Goal: Task Accomplishment & Management: Manage account settings

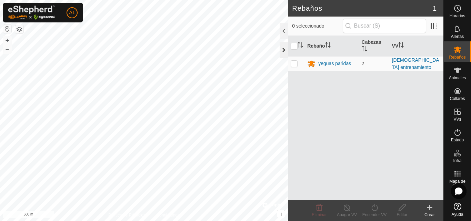
click at [282, 49] on div at bounding box center [284, 50] width 8 height 17
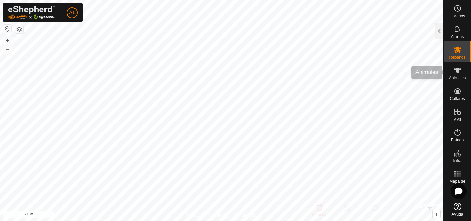
click at [462, 69] on es-animals-svg-icon at bounding box center [457, 70] width 12 height 11
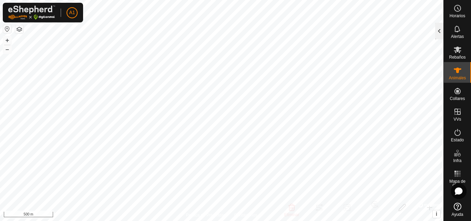
click at [436, 33] on div at bounding box center [439, 31] width 8 height 17
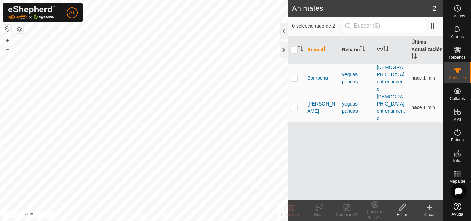
click at [429, 209] on icon at bounding box center [430, 207] width 8 height 8
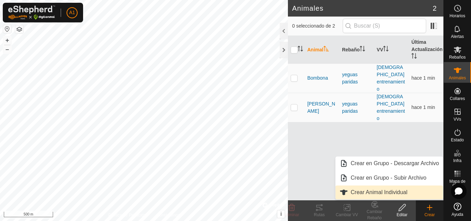
click at [382, 192] on link "Crear Animal Individual" at bounding box center [390, 193] width 108 height 14
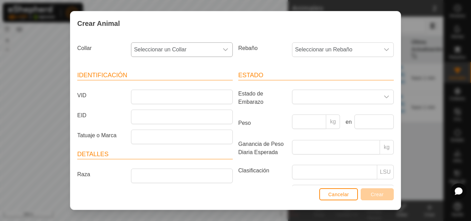
click at [197, 47] on span "Seleccionar un Collar" at bounding box center [174, 50] width 87 height 14
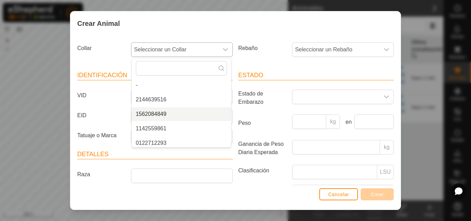
scroll to position [17, 0]
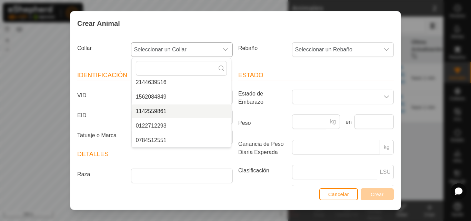
click at [163, 111] on li "1142559861" at bounding box center [181, 111] width 99 height 14
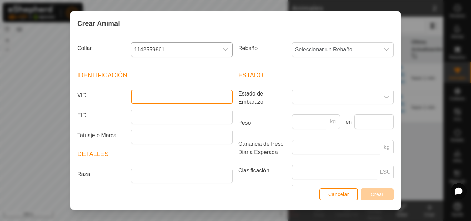
click at [166, 93] on input "VID" at bounding box center [182, 97] width 102 height 14
type input "[PERSON_NAME]"
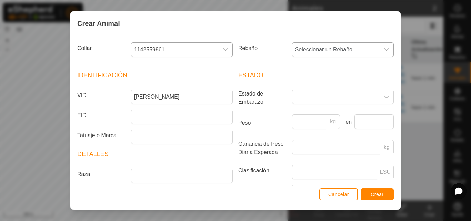
click at [380, 53] on div "dropdown trigger" at bounding box center [387, 50] width 14 height 14
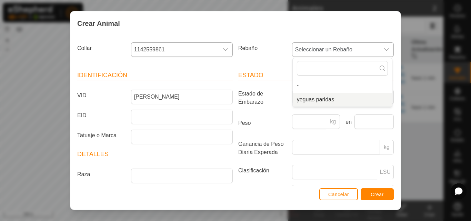
click at [357, 94] on li "yeguas paridas" at bounding box center [342, 100] width 99 height 14
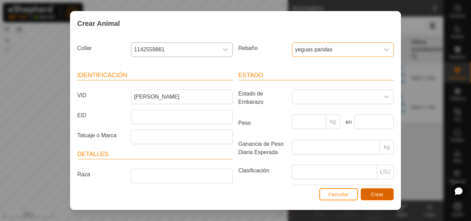
click at [380, 195] on span "Crear" at bounding box center [377, 195] width 13 height 6
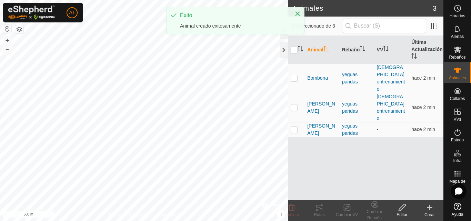
click at [289, 192] on div "Animales 3 0 seleccionado de 3 Animal Rebaño VV Última Actualización Bombona ye…" at bounding box center [222, 110] width 444 height 221
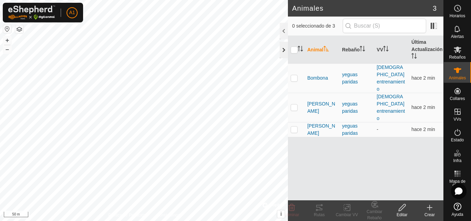
click at [283, 48] on div at bounding box center [284, 50] width 8 height 17
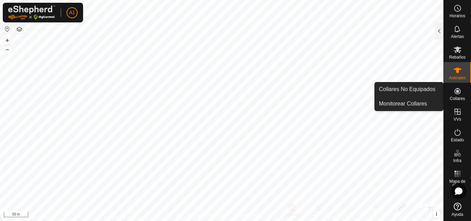
click at [459, 96] on es-neckbands-svg-icon at bounding box center [457, 91] width 12 height 11
click at [426, 92] on link "Collares No Equipados" at bounding box center [409, 89] width 68 height 14
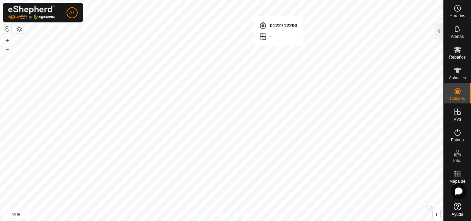
checkbox input "true"
click at [437, 34] on div at bounding box center [439, 31] width 8 height 17
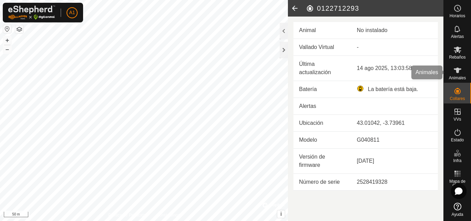
click at [454, 68] on icon at bounding box center [458, 70] width 8 height 8
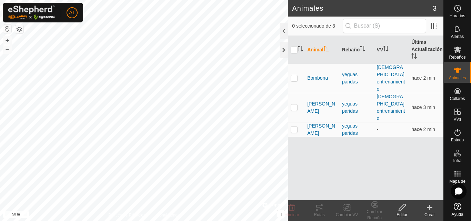
click at [431, 206] on icon at bounding box center [430, 207] width 8 height 8
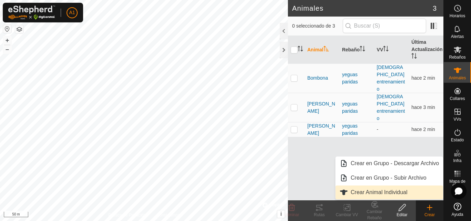
click at [405, 190] on link "Crear Animal Individual" at bounding box center [390, 193] width 108 height 14
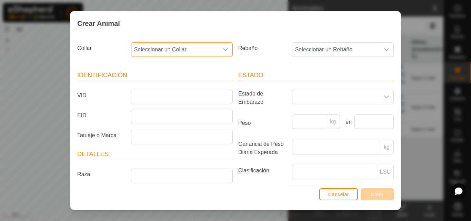
click at [193, 52] on span "Seleccionar un Collar" at bounding box center [174, 50] width 87 height 14
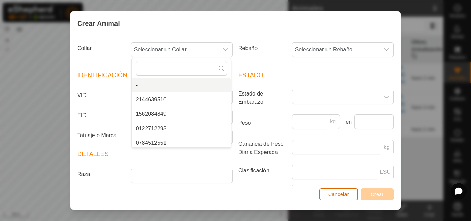
click at [338, 200] on button "Cancelar" at bounding box center [338, 194] width 39 height 12
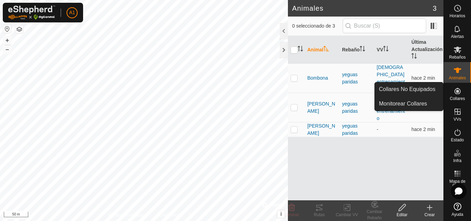
click at [437, 90] on link "Collares No Equipados" at bounding box center [409, 89] width 68 height 14
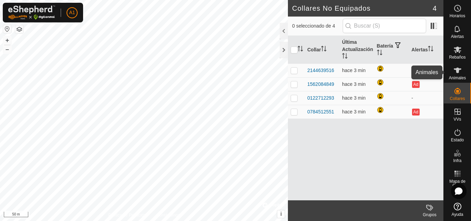
click at [463, 75] on es-animals-svg-icon at bounding box center [457, 70] width 12 height 11
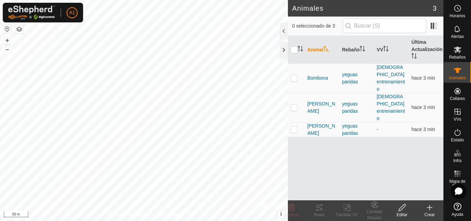
click at [431, 213] on div "Crear" at bounding box center [430, 215] width 28 height 6
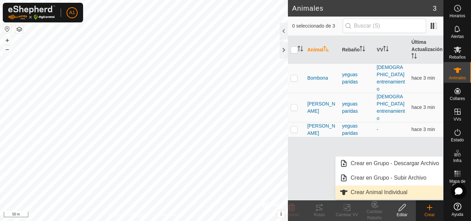
click at [369, 190] on link "Crear Animal Individual" at bounding box center [390, 193] width 108 height 14
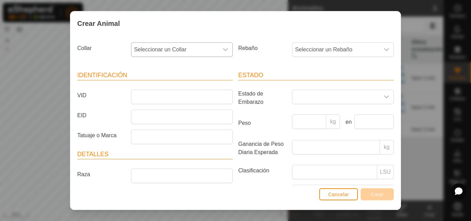
click at [223, 47] on icon "dropdown trigger" at bounding box center [226, 50] width 6 height 6
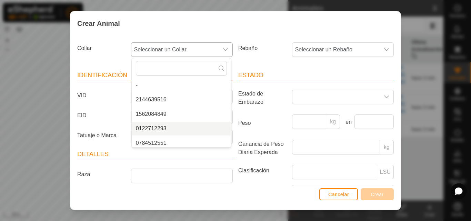
click at [174, 130] on li "0122712293" at bounding box center [181, 129] width 99 height 14
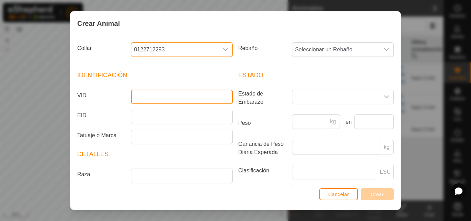
click at [177, 96] on input "VID" at bounding box center [182, 97] width 102 height 14
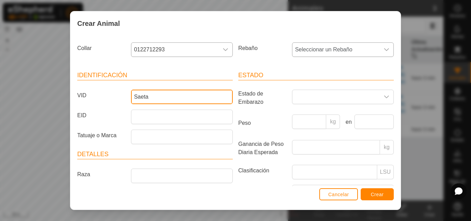
type input "Saeta"
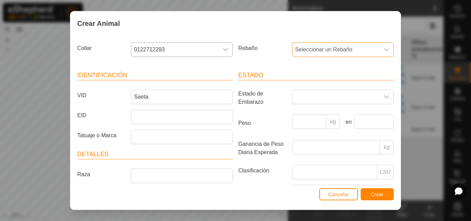
click at [358, 47] on span "Seleccionar un Rebaño" at bounding box center [335, 50] width 87 height 14
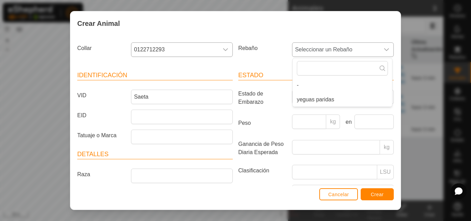
drag, startPoint x: 336, startPoint y: 97, endPoint x: 340, endPoint y: 96, distance: 3.9
click at [339, 96] on li "yeguas paridas" at bounding box center [342, 100] width 99 height 14
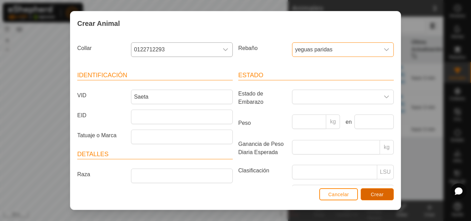
click at [376, 190] on button "Crear" at bounding box center [377, 194] width 33 height 12
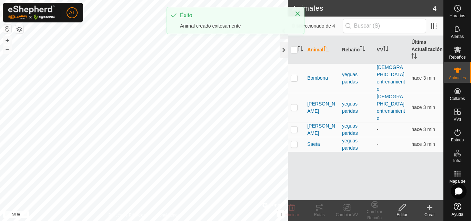
click at [282, 37] on div "Éxito Animal creado exitosamente" at bounding box center [236, 23] width 138 height 33
click at [301, 14] on button "Close" at bounding box center [298, 14] width 10 height 10
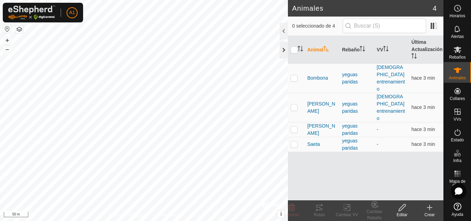
click at [283, 43] on div at bounding box center [284, 50] width 8 height 17
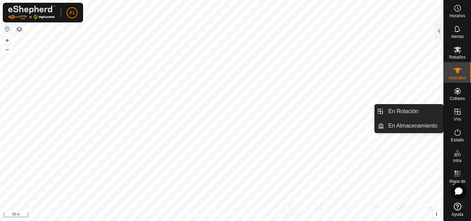
click at [465, 111] on div "VVs" at bounding box center [457, 113] width 27 height 21
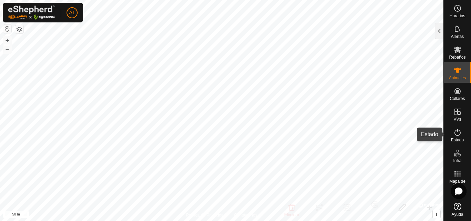
click at [455, 134] on icon at bounding box center [458, 132] width 8 height 8
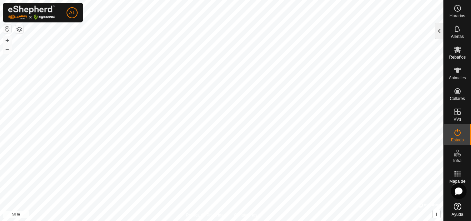
click at [441, 31] on div at bounding box center [439, 31] width 8 height 17
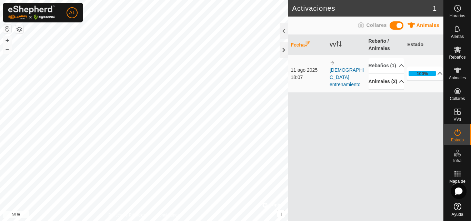
click at [389, 89] on p-accordion-header "Animales (2)" at bounding box center [387, 82] width 36 height 16
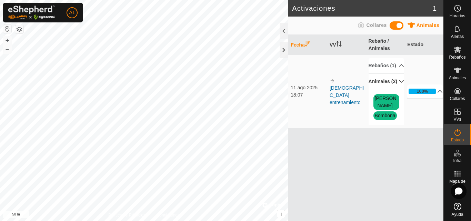
click at [393, 24] on span at bounding box center [397, 25] width 14 height 8
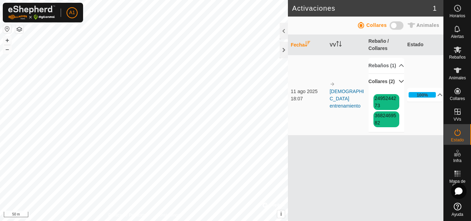
click at [393, 27] on span at bounding box center [397, 25] width 14 height 8
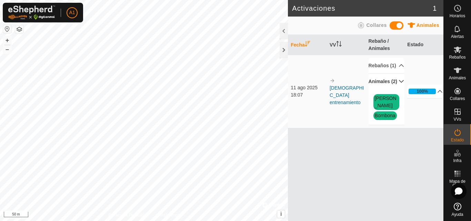
click at [393, 27] on span at bounding box center [397, 25] width 14 height 8
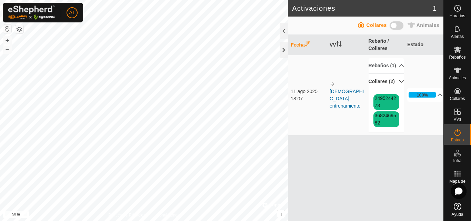
click at [393, 27] on span at bounding box center [397, 25] width 14 height 8
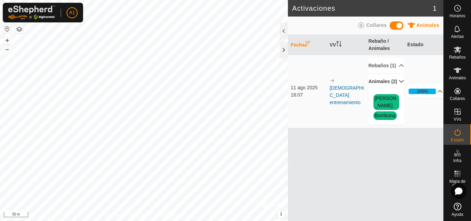
click at [393, 27] on span at bounding box center [397, 25] width 14 height 8
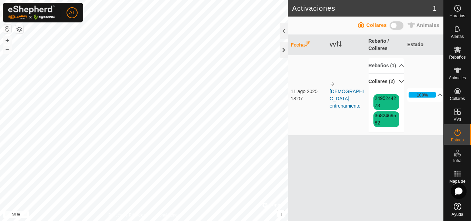
click at [393, 27] on span at bounding box center [397, 25] width 14 height 8
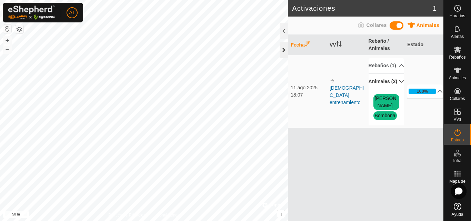
click at [286, 44] on div at bounding box center [284, 50] width 8 height 17
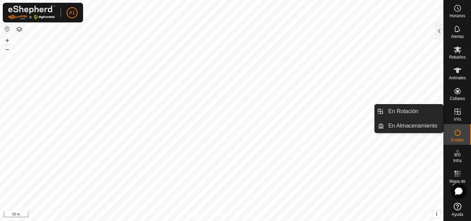
click at [462, 117] on div "VVs" at bounding box center [457, 113] width 27 height 21
click at [454, 108] on icon at bounding box center [458, 112] width 8 height 8
click at [430, 110] on link "En Rotación" at bounding box center [413, 111] width 59 height 14
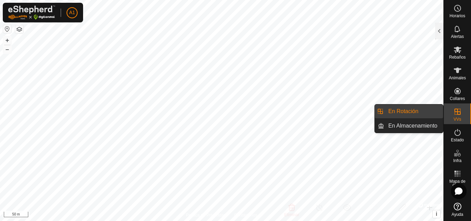
click at [429, 110] on link "En Rotación" at bounding box center [413, 111] width 59 height 14
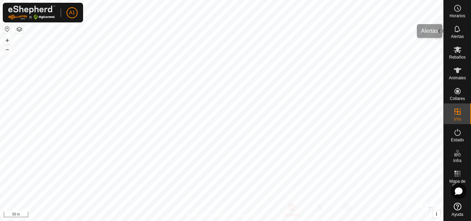
click at [443, 31] on div at bounding box center [439, 31] width 8 height 17
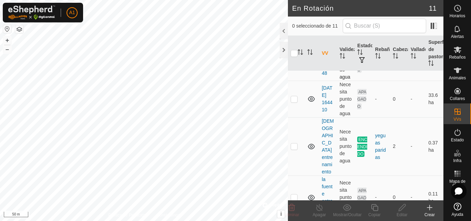
scroll to position [276, 0]
click at [293, 138] on td at bounding box center [296, 145] width 17 height 58
checkbox input "true"
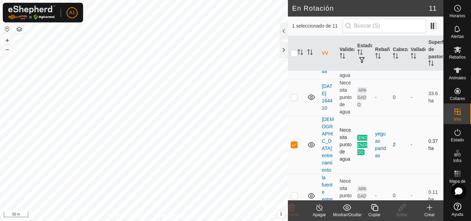
click at [390, 133] on td "2" at bounding box center [399, 145] width 18 height 58
click at [393, 135] on td "2" at bounding box center [399, 145] width 18 height 58
click at [323, 207] on icon at bounding box center [319, 207] width 9 height 8
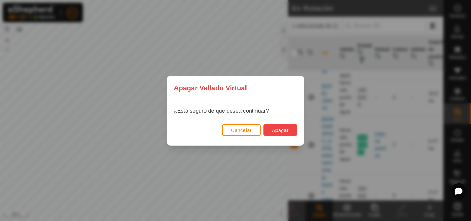
click at [278, 127] on button "Apagar" at bounding box center [280, 130] width 34 height 12
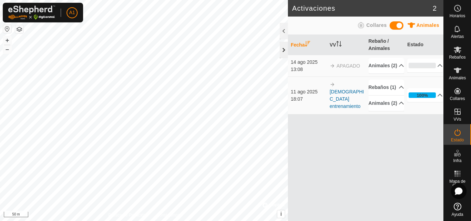
click at [283, 47] on div at bounding box center [284, 50] width 8 height 17
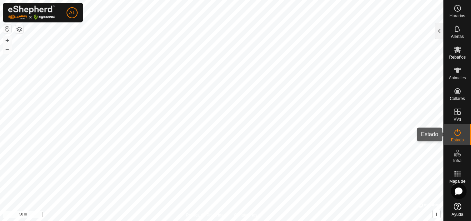
click at [461, 131] on icon at bounding box center [458, 132] width 8 height 8
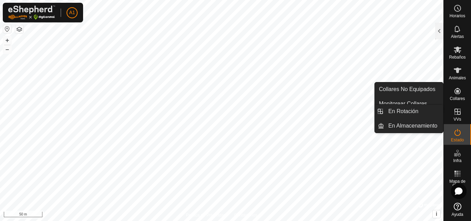
click at [462, 110] on es-virtualpaddocks-svg-icon at bounding box center [457, 111] width 12 height 11
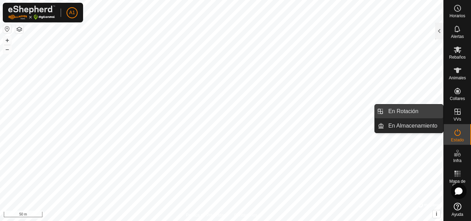
click at [423, 109] on link "En Rotación" at bounding box center [413, 111] width 59 height 14
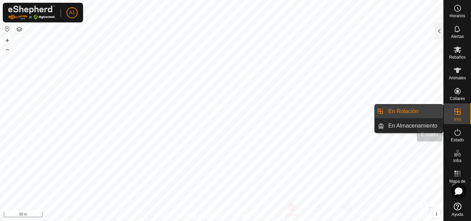
click at [459, 131] on icon at bounding box center [458, 132] width 6 height 7
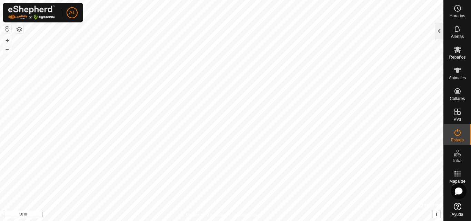
click at [440, 30] on div at bounding box center [439, 31] width 8 height 17
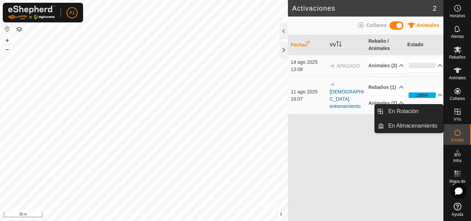
click at [454, 110] on icon at bounding box center [458, 112] width 8 height 8
click at [415, 110] on link "En Rotación" at bounding box center [413, 111] width 59 height 14
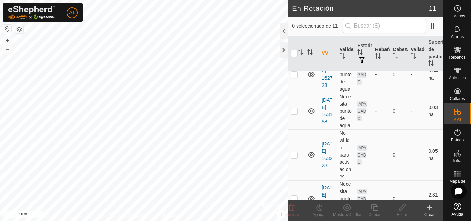
scroll to position [172, 0]
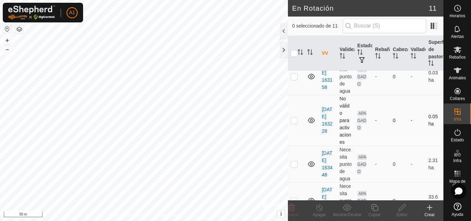
checkbox input "true"
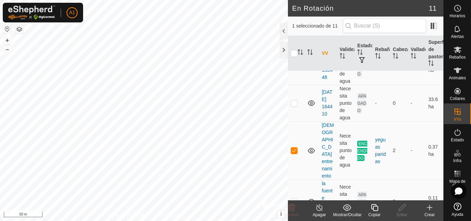
scroll to position [308, 0]
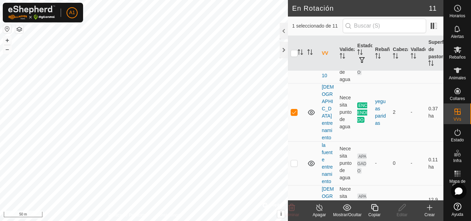
click at [319, 208] on line at bounding box center [320, 208] width 6 height 6
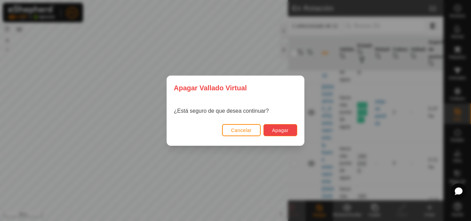
click at [279, 132] on span "Apagar" at bounding box center [280, 131] width 17 height 6
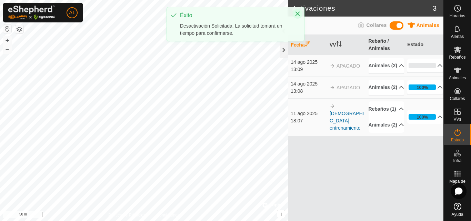
click at [300, 13] on button "Close" at bounding box center [298, 14] width 10 height 10
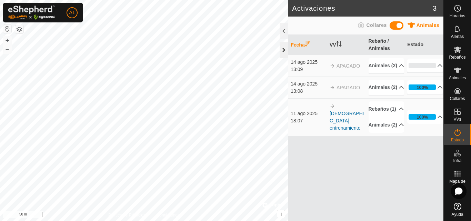
click at [280, 46] on div at bounding box center [284, 50] width 8 height 17
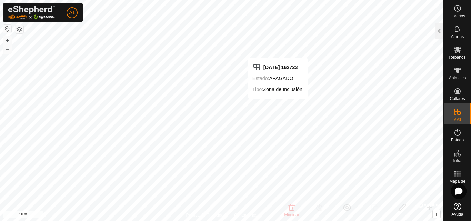
checkbox input "false"
checkbox input "true"
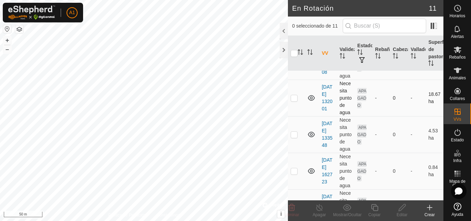
scroll to position [103, 0]
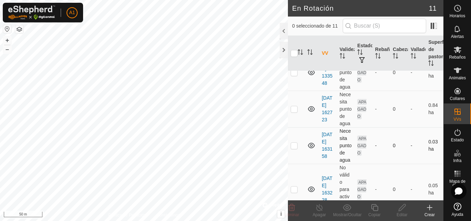
checkbox input "true"
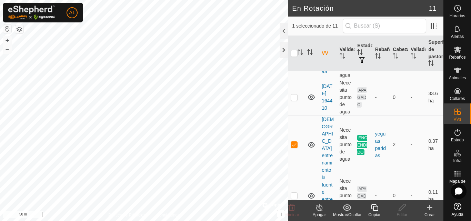
scroll to position [308, 0]
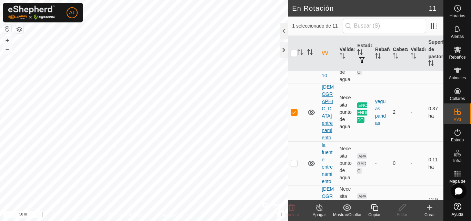
click at [331, 100] on link "[DEMOGRAPHIC_DATA] entrenamiento" at bounding box center [328, 112] width 12 height 56
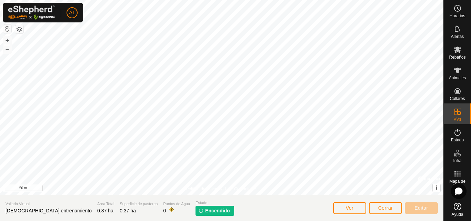
click at [205, 210] on span "Encendido" at bounding box center [217, 210] width 25 height 7
click at [461, 57] on span "Rebaños" at bounding box center [457, 57] width 17 height 4
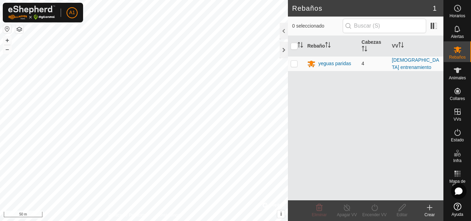
click at [297, 62] on p-checkbox at bounding box center [294, 64] width 7 height 6
checkbox input "true"
click at [375, 208] on icon at bounding box center [374, 207] width 9 height 8
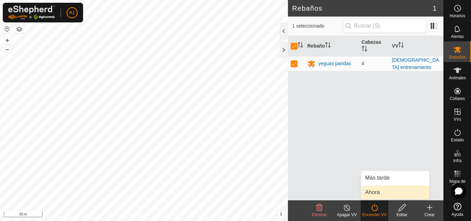
click at [371, 196] on link "Ahora" at bounding box center [395, 193] width 68 height 14
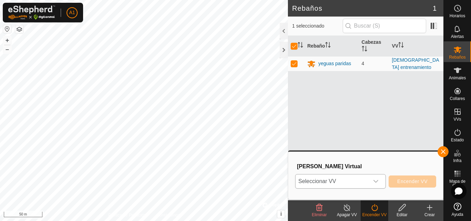
click at [361, 185] on span "Seleccionar VV" at bounding box center [332, 182] width 73 height 14
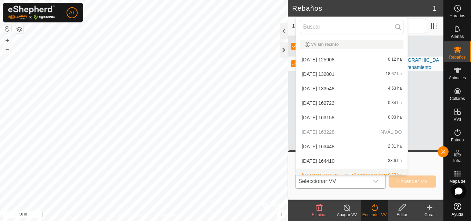
scroll to position [8, 0]
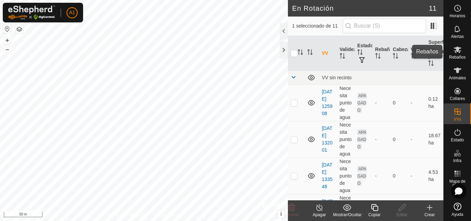
click at [460, 56] on span "Rebaños" at bounding box center [457, 57] width 17 height 4
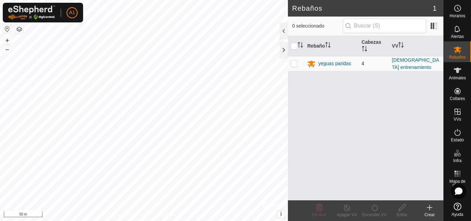
click at [294, 65] on p-checkbox at bounding box center [294, 64] width 7 height 6
checkbox input "true"
click at [375, 208] on icon at bounding box center [374, 207] width 9 height 8
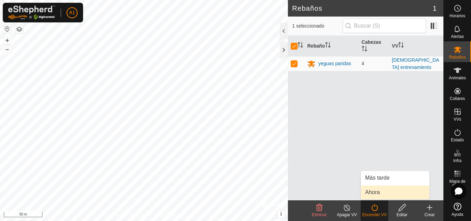
click at [378, 190] on link "Ahora" at bounding box center [395, 193] width 68 height 14
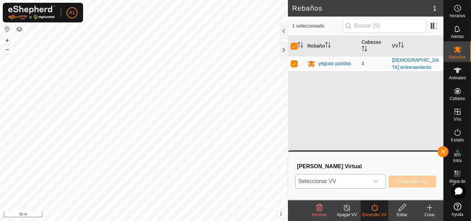
click at [376, 183] on icon "dropdown trigger" at bounding box center [376, 182] width 6 height 6
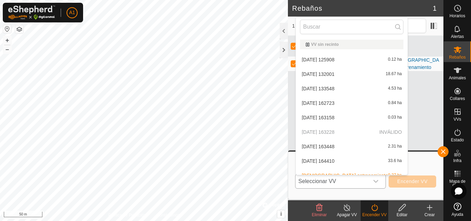
scroll to position [8, 0]
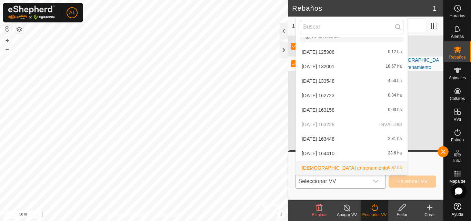
click at [343, 166] on li "[DEMOGRAPHIC_DATA] entrenamiento 0.37 ha" at bounding box center [352, 168] width 112 height 14
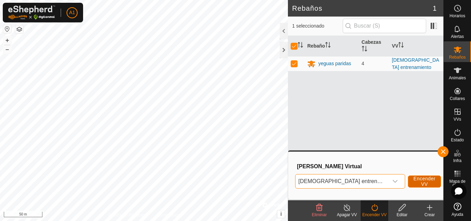
click at [428, 181] on button "Encender VV" at bounding box center [424, 182] width 33 height 12
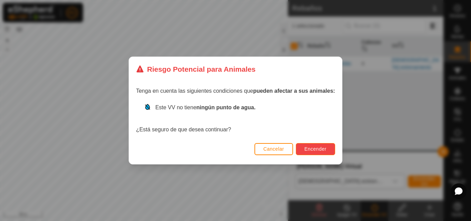
click at [324, 146] on button "Encender" at bounding box center [315, 149] width 39 height 12
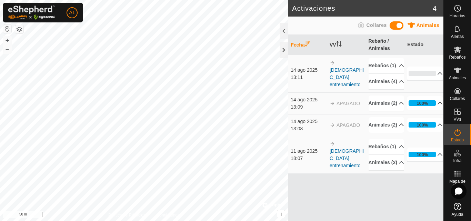
click at [421, 110] on p-accordion-header "100%" at bounding box center [425, 103] width 36 height 14
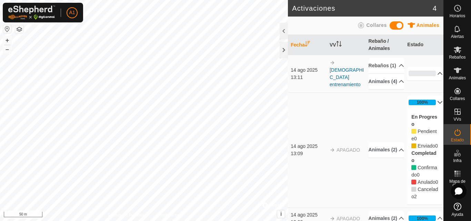
click at [434, 80] on p-accordion-header "0%" at bounding box center [425, 74] width 36 height 14
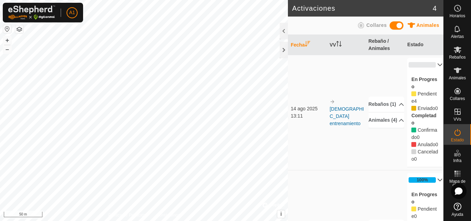
click at [430, 64] on p-accordion-header "0%" at bounding box center [425, 65] width 36 height 14
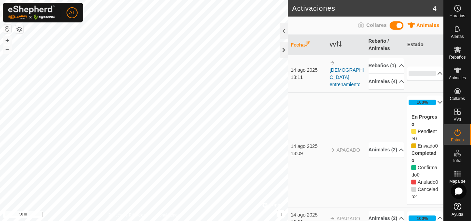
click at [432, 109] on p-accordion-header "100%" at bounding box center [425, 103] width 36 height 14
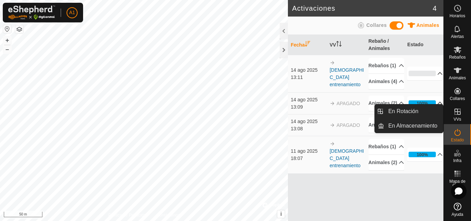
click at [458, 114] on icon at bounding box center [458, 112] width 8 height 8
click at [462, 115] on es-virtualpaddocks-svg-icon at bounding box center [457, 111] width 12 height 11
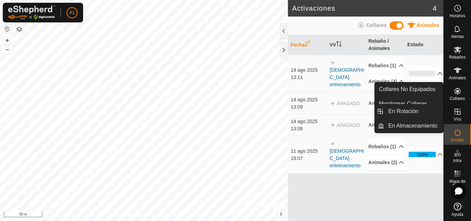
click at [465, 111] on div "VVs" at bounding box center [457, 113] width 27 height 21
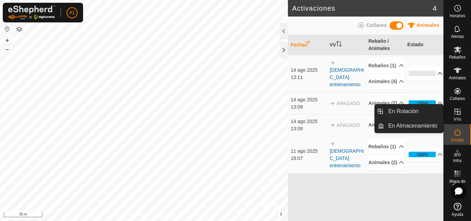
click at [457, 115] on icon at bounding box center [458, 112] width 8 height 8
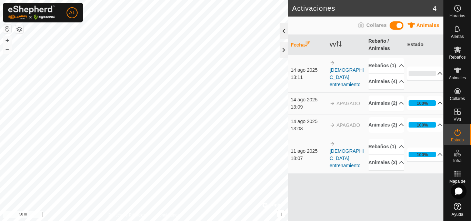
click at [283, 31] on div at bounding box center [284, 31] width 8 height 17
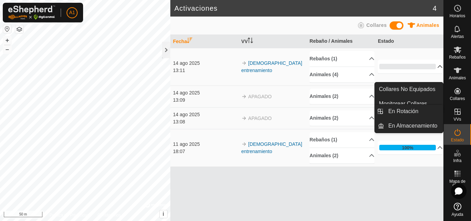
click at [461, 112] on icon at bounding box center [458, 112] width 8 height 8
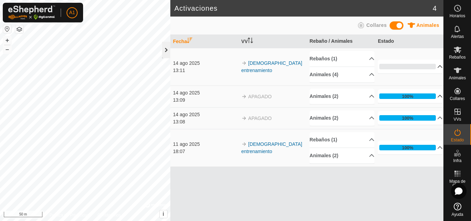
click at [165, 49] on div at bounding box center [166, 50] width 8 height 17
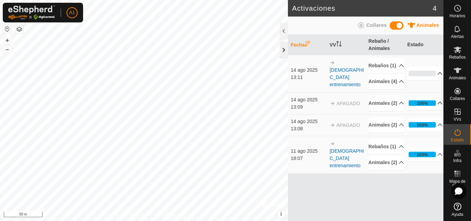
click at [286, 51] on div at bounding box center [284, 50] width 8 height 17
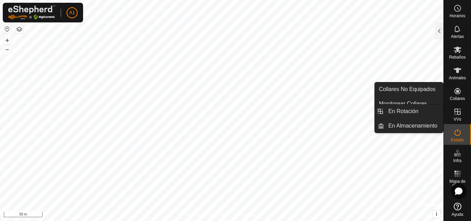
click at [456, 116] on es-virtualpaddocks-svg-icon at bounding box center [457, 111] width 12 height 11
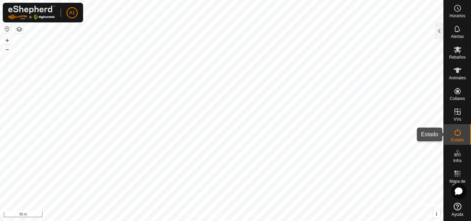
click at [467, 135] on div "Estado" at bounding box center [457, 134] width 27 height 21
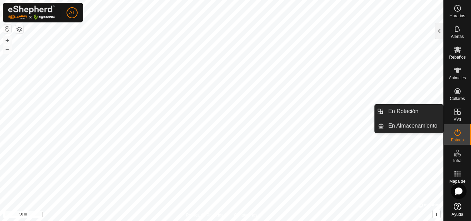
click at [463, 113] on es-virtualpaddocks-svg-icon at bounding box center [457, 111] width 12 height 11
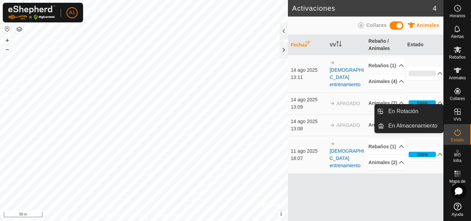
click at [458, 110] on icon at bounding box center [458, 112] width 8 height 8
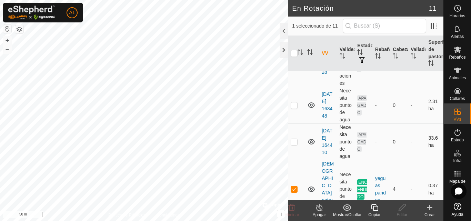
scroll to position [241, 0]
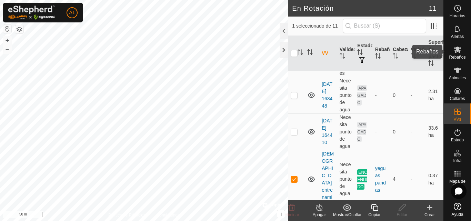
click at [458, 50] on icon at bounding box center [458, 50] width 8 height 7
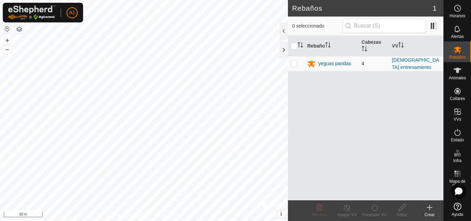
click at [291, 63] on p-checkbox at bounding box center [294, 64] width 7 height 6
checkbox input "true"
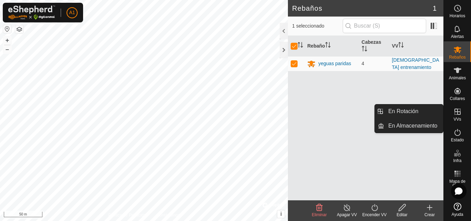
click at [459, 115] on icon at bounding box center [458, 112] width 6 height 6
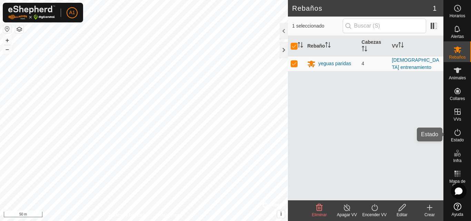
click at [459, 127] on es-activation-svg-icon at bounding box center [457, 132] width 12 height 11
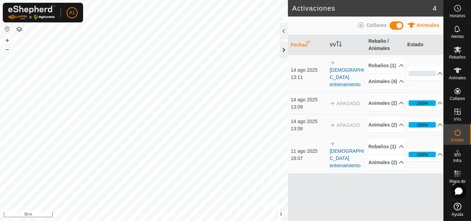
click at [287, 46] on div at bounding box center [284, 50] width 8 height 17
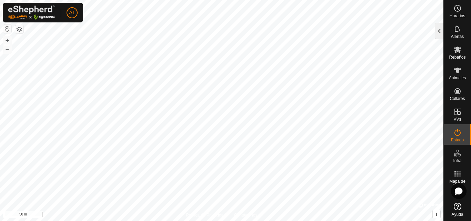
click at [437, 34] on div at bounding box center [439, 31] width 8 height 17
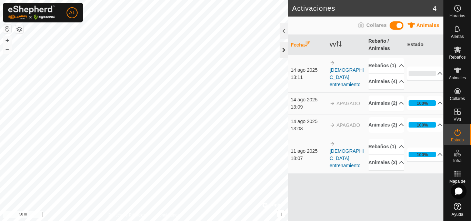
click at [282, 47] on div at bounding box center [284, 50] width 8 height 17
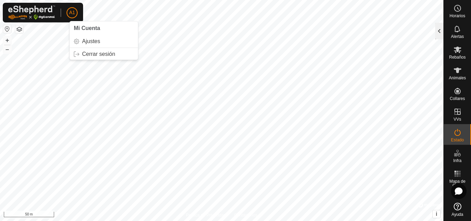
click at [438, 32] on div at bounding box center [439, 31] width 8 height 17
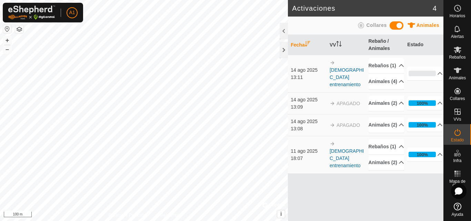
click at [182, 221] on html "A1 Horarios Alertas Rebaños Animales Collares VVs Estado Infra Mapa de Calor Ay…" at bounding box center [235, 110] width 471 height 221
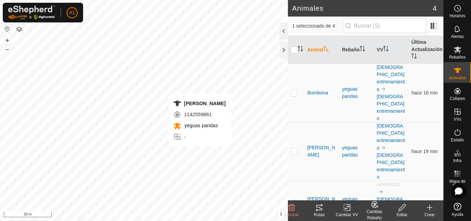
checkbox input "true"
checkbox input "false"
click at [416, 57] on icon "Activar para ordenar" at bounding box center [416, 56] width 1 height 6
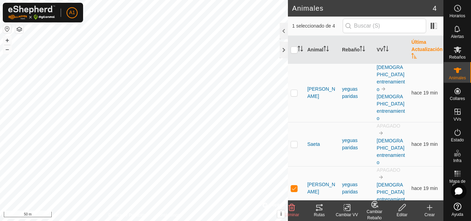
click at [416, 57] on icon "Activar para ordenar" at bounding box center [414, 56] width 6 height 6
click at [424, 50] on th "Última Actualización" at bounding box center [426, 50] width 35 height 28
click at [287, 52] on div at bounding box center [284, 50] width 8 height 17
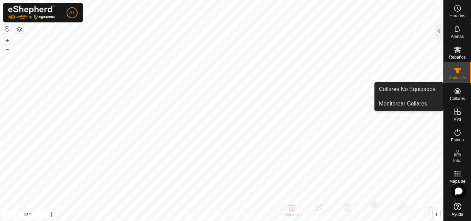
click at [456, 93] on icon at bounding box center [458, 91] width 8 height 8
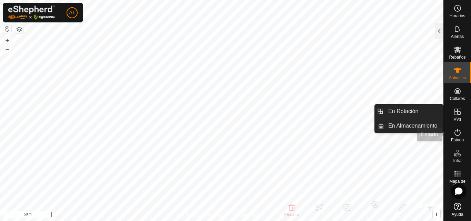
click at [458, 134] on icon at bounding box center [458, 132] width 8 height 8
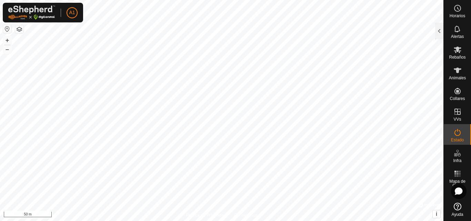
click at [457, 134] on icon at bounding box center [458, 132] width 8 height 8
click at [443, 28] on div at bounding box center [439, 31] width 8 height 17
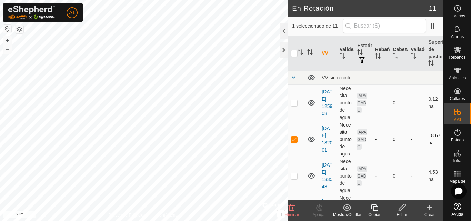
click at [296, 138] on p-checkbox at bounding box center [294, 140] width 7 height 6
checkbox input "true"
click at [407, 213] on div "Editar" at bounding box center [402, 215] width 28 height 6
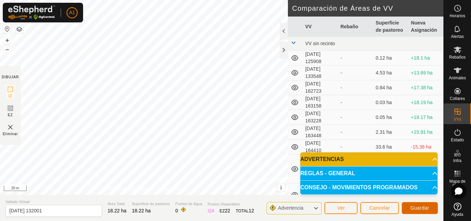
click at [422, 206] on span "Guardar" at bounding box center [419, 208] width 19 height 6
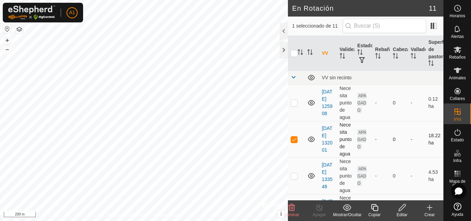
checkbox input "false"
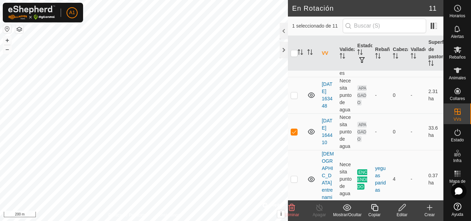
scroll to position [239, 0]
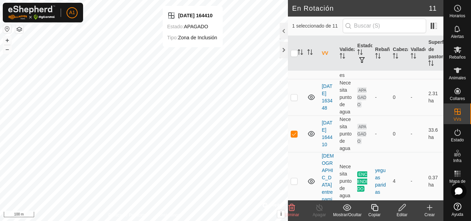
checkbox input "false"
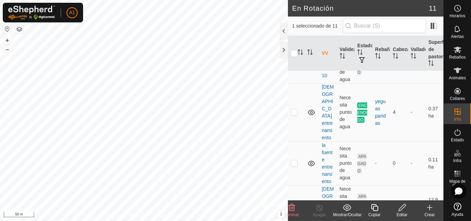
checkbox input "false"
checkbox input "true"
click at [232, 221] on html "A1 Horarios Alertas Rebaños Animales Collares VVs Estado Infra Mapa de Calor Ay…" at bounding box center [235, 110] width 471 height 221
checkbox input "true"
checkbox input "false"
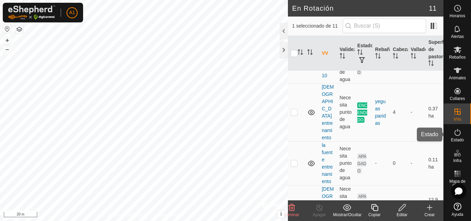
click at [464, 132] on div "Estado" at bounding box center [457, 134] width 27 height 21
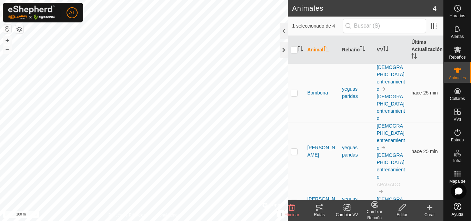
click at [328, 35] on div "Animales 4 1 seleccionado de 4 Animal Rebaño VV Última Actualización Bombona ye…" at bounding box center [222, 110] width 444 height 221
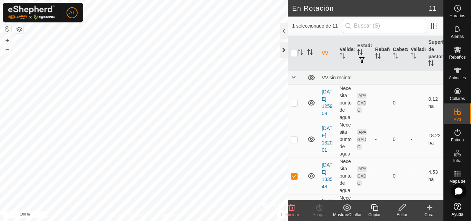
click at [280, 48] on div at bounding box center [284, 50] width 8 height 17
